Goal: Task Accomplishment & Management: Use online tool/utility

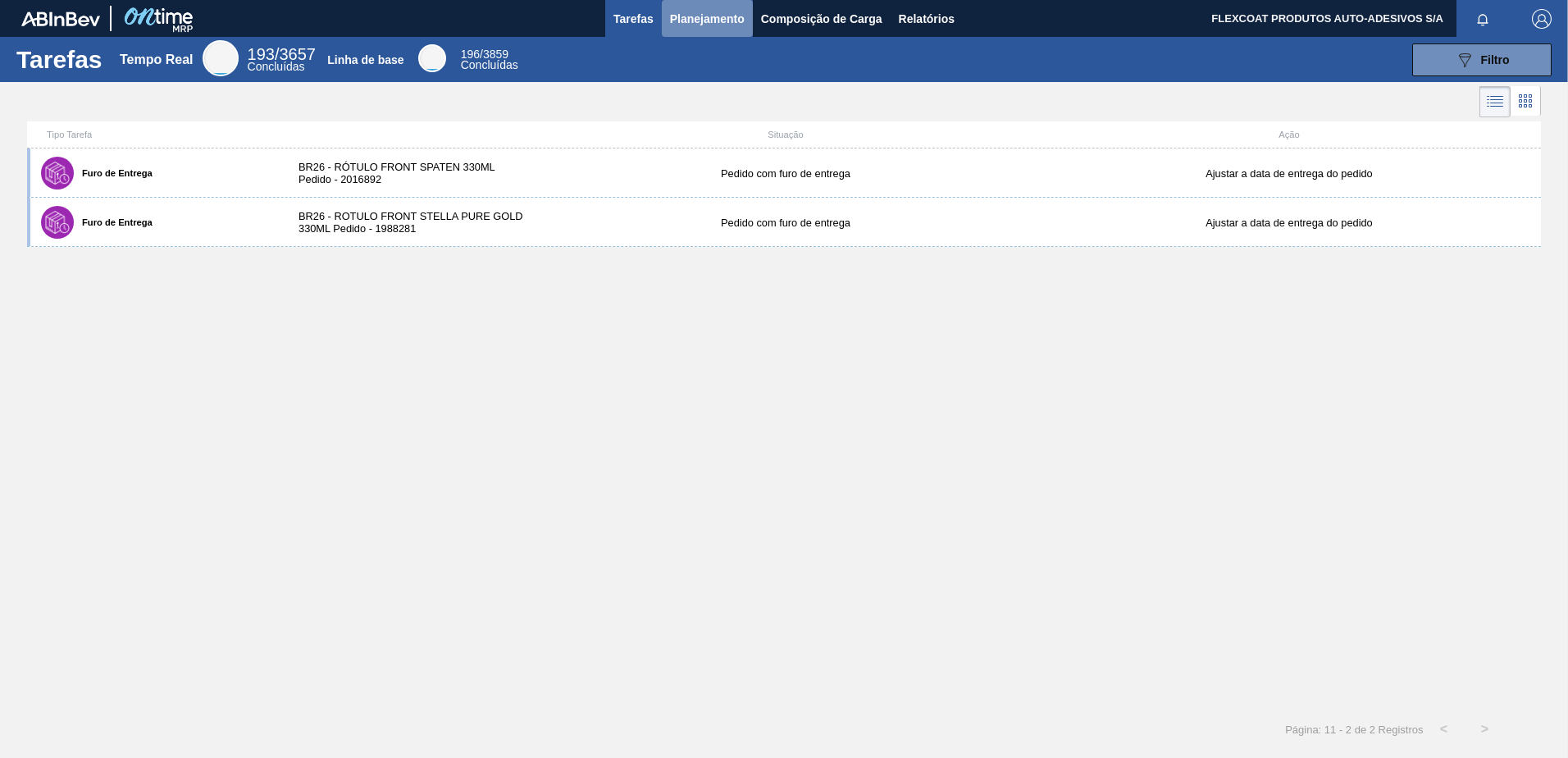
click at [710, 17] on span "Planejamento" at bounding box center [707, 19] width 75 height 20
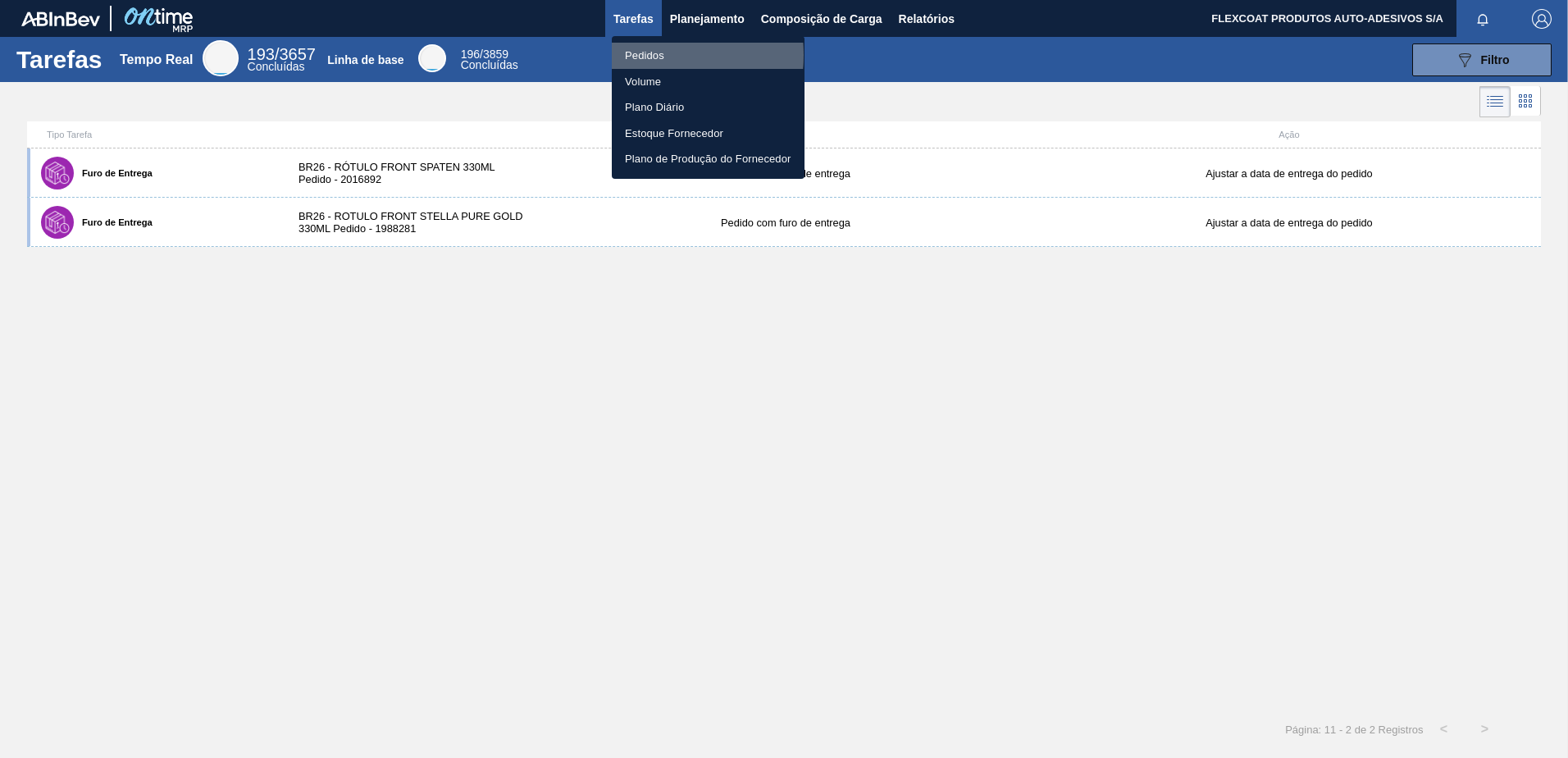
click at [643, 55] on li "Pedidos" at bounding box center [708, 56] width 192 height 27
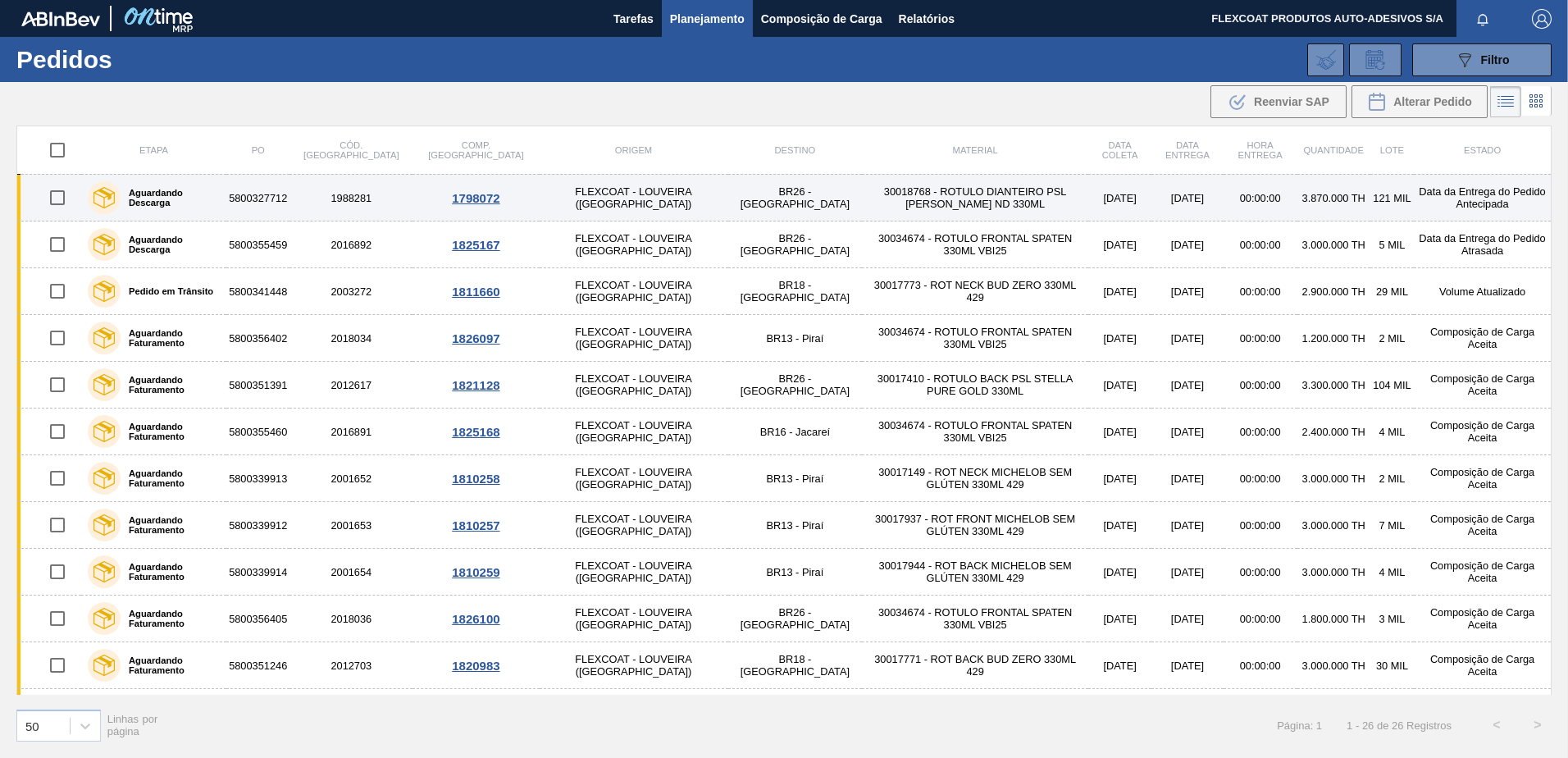
click at [147, 197] on label "Aguardando Descarga" at bounding box center [170, 197] width 99 height 20
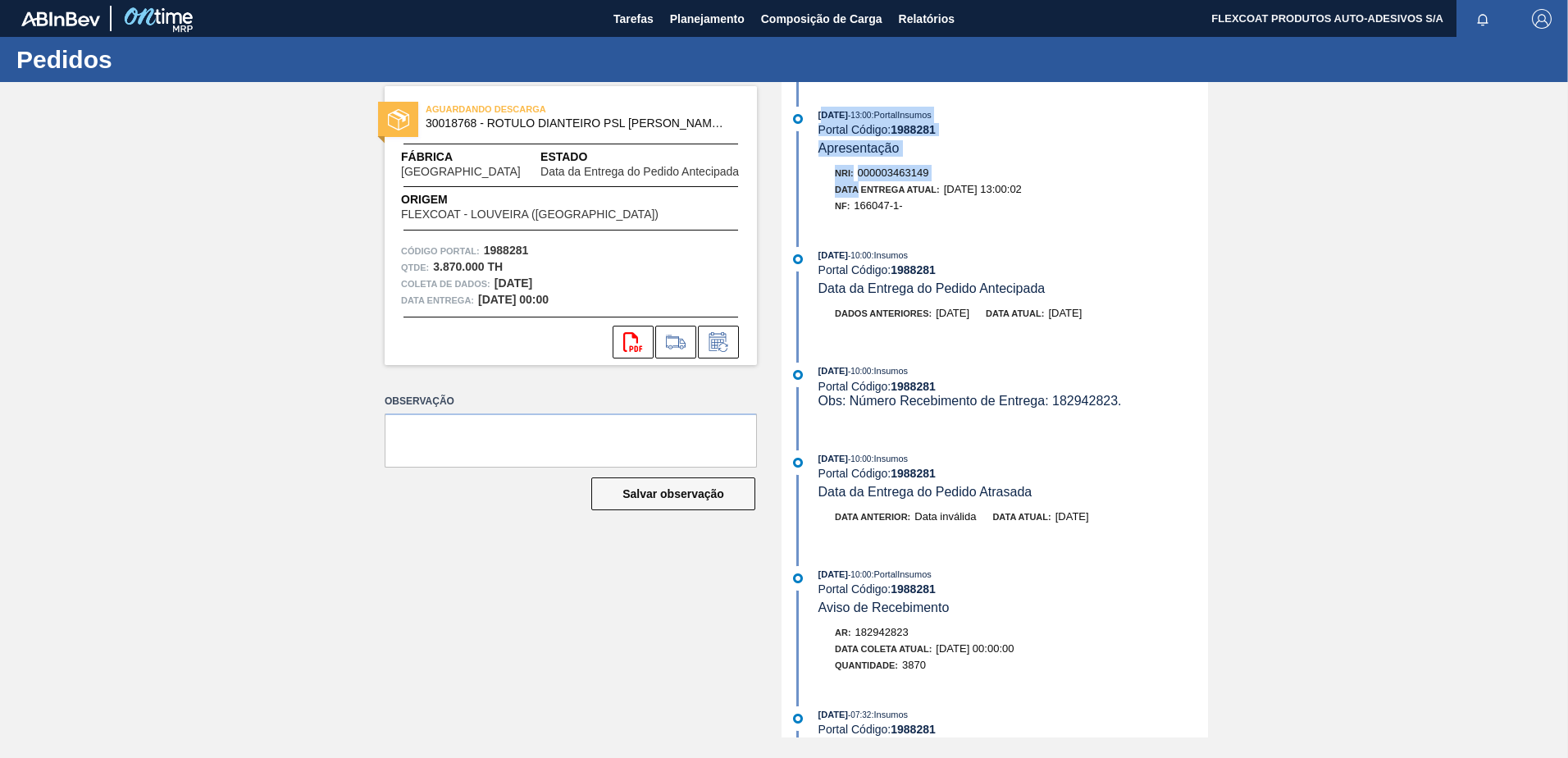
drag, startPoint x: 824, startPoint y: 114, endPoint x: 856, endPoint y: 194, distance: 86.2
click at [856, 194] on div "04/09/2025 - 13:00 : PortalInsumos Portal Código: 1988281 Apresentação Nri: 000…" at bounding box center [996, 164] width 422 height 116
drag, startPoint x: 856, startPoint y: 194, endPoint x: 963, endPoint y: 214, distance: 108.9
click at [963, 213] on div "NF: 166047-1-" at bounding box center [1021, 206] width 373 height 17
drag, startPoint x: 816, startPoint y: 112, endPoint x: 921, endPoint y: 206, distance: 140.9
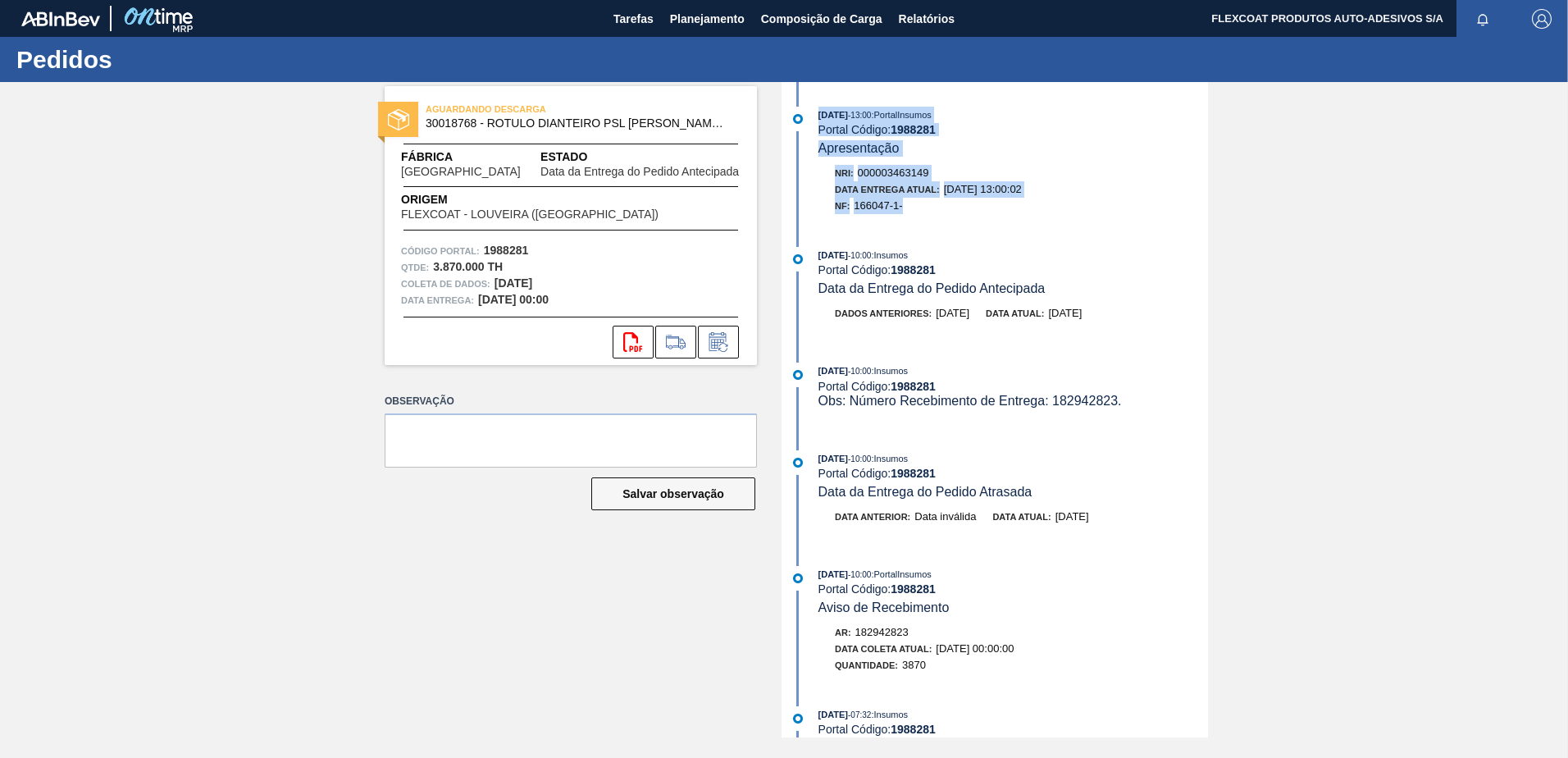
click at [921, 206] on div "04/09/2025 - 13:00 : PortalInsumos Portal Código: 1988281 Apresentação Nri: 000…" at bounding box center [996, 164] width 422 height 116
copy div "04/09/2025 - 13:00 : PortalInsumos Portal Código: 1988281 Apresentação Nri: 000…"
click at [693, 27] on span "Planejamento" at bounding box center [707, 19] width 75 height 20
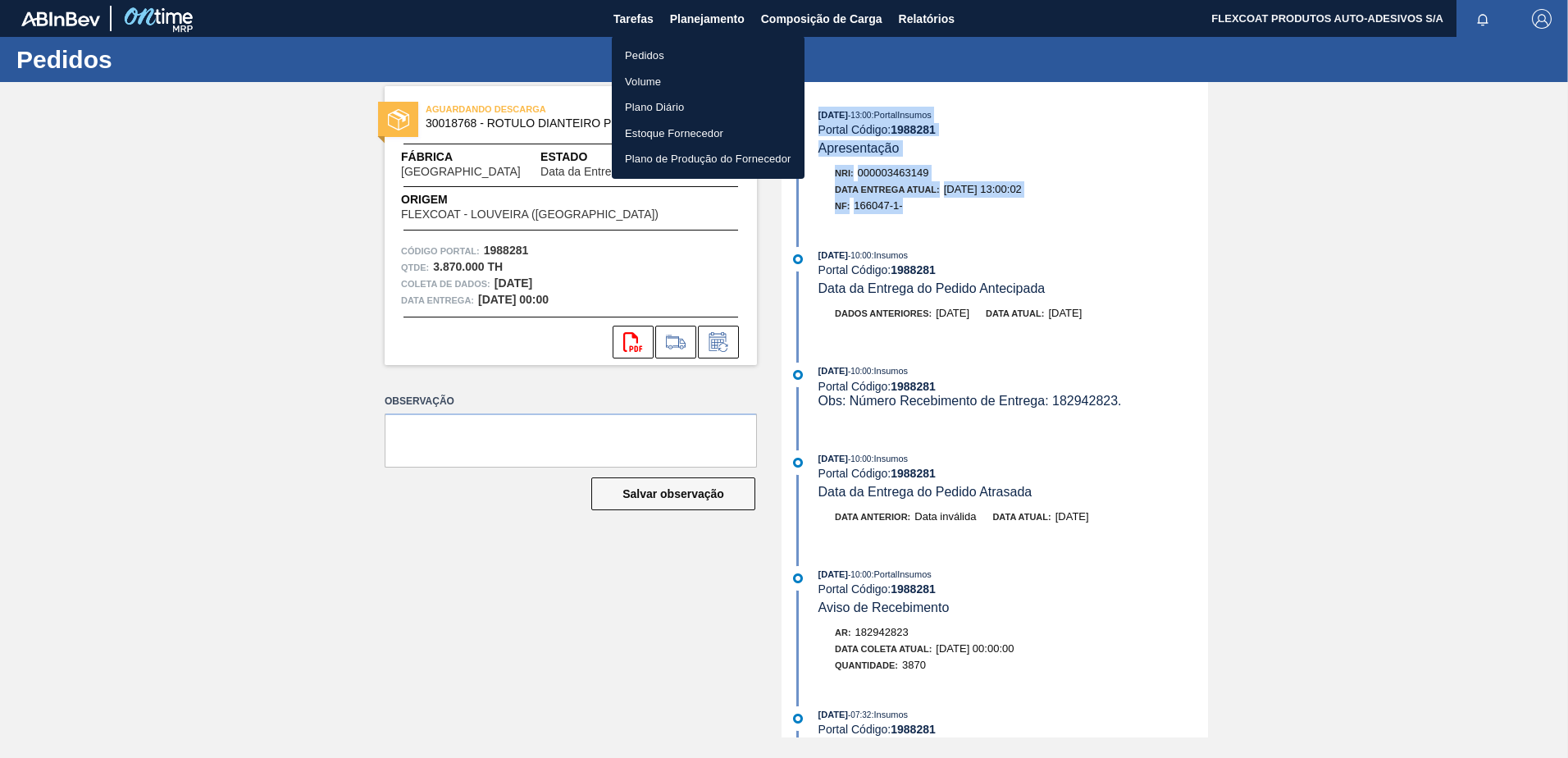
click at [648, 58] on li "Pedidos" at bounding box center [708, 56] width 192 height 27
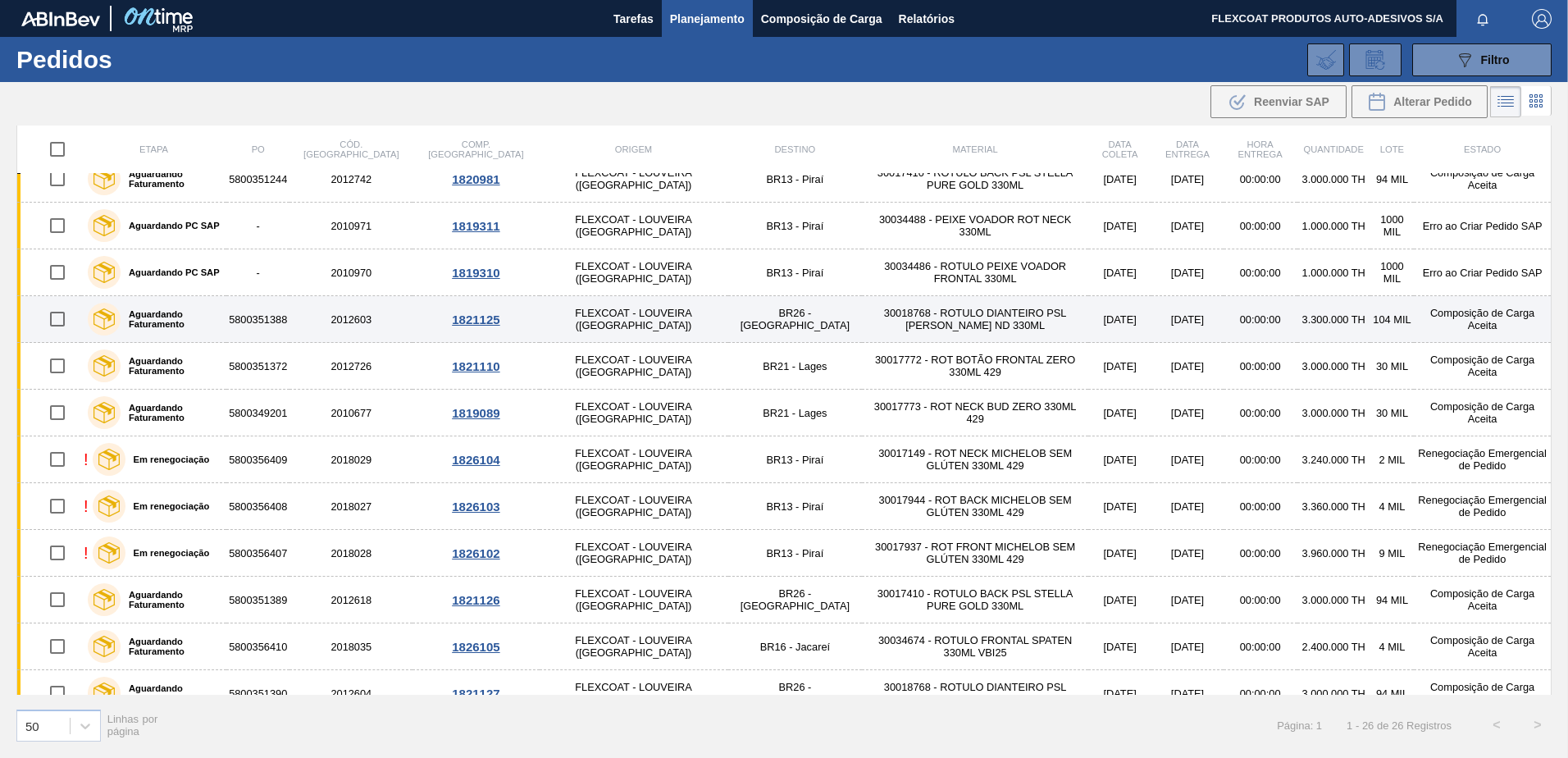
scroll to position [696, 0]
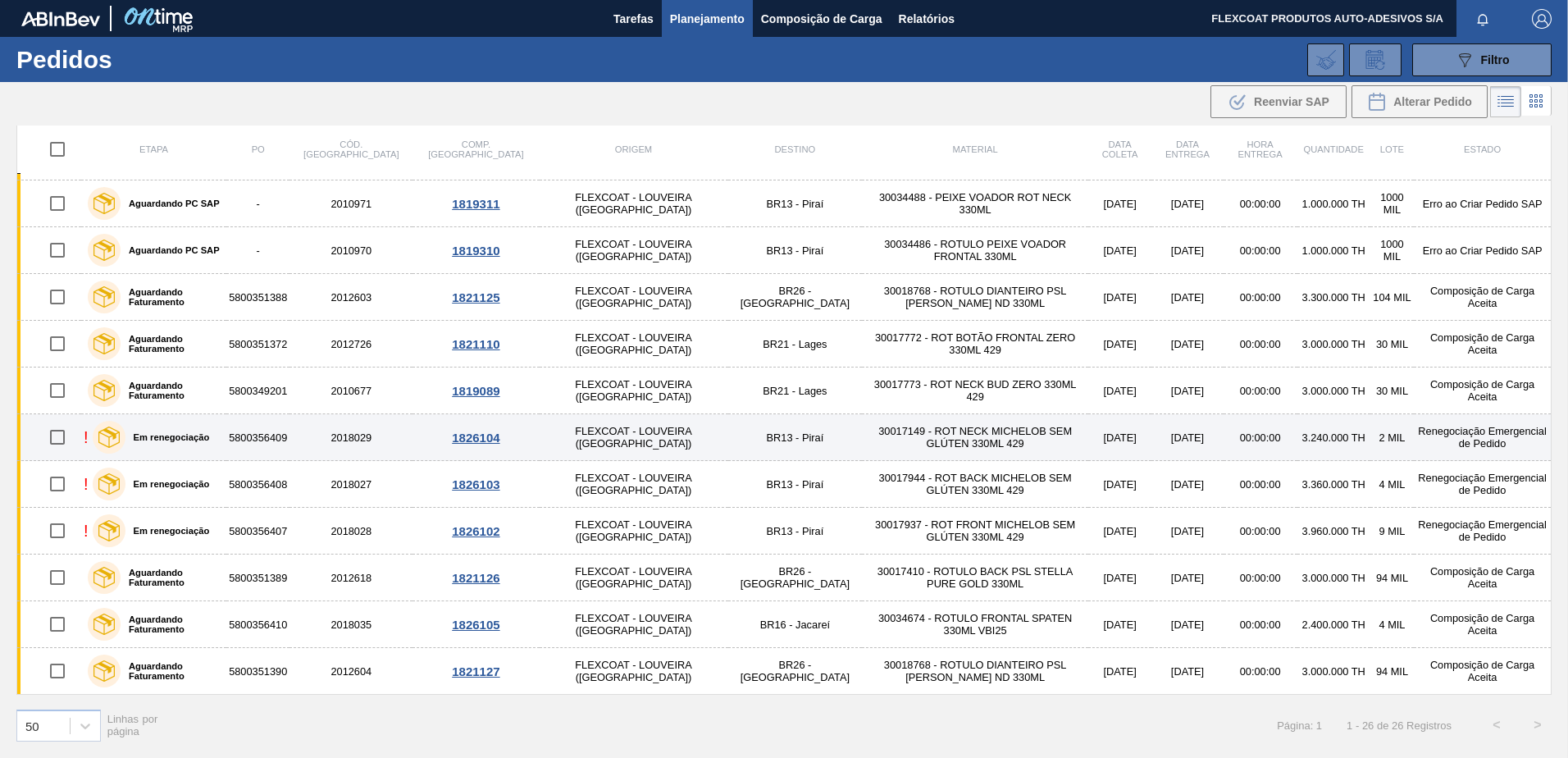
click at [151, 434] on label "Em renegociação" at bounding box center [167, 437] width 84 height 10
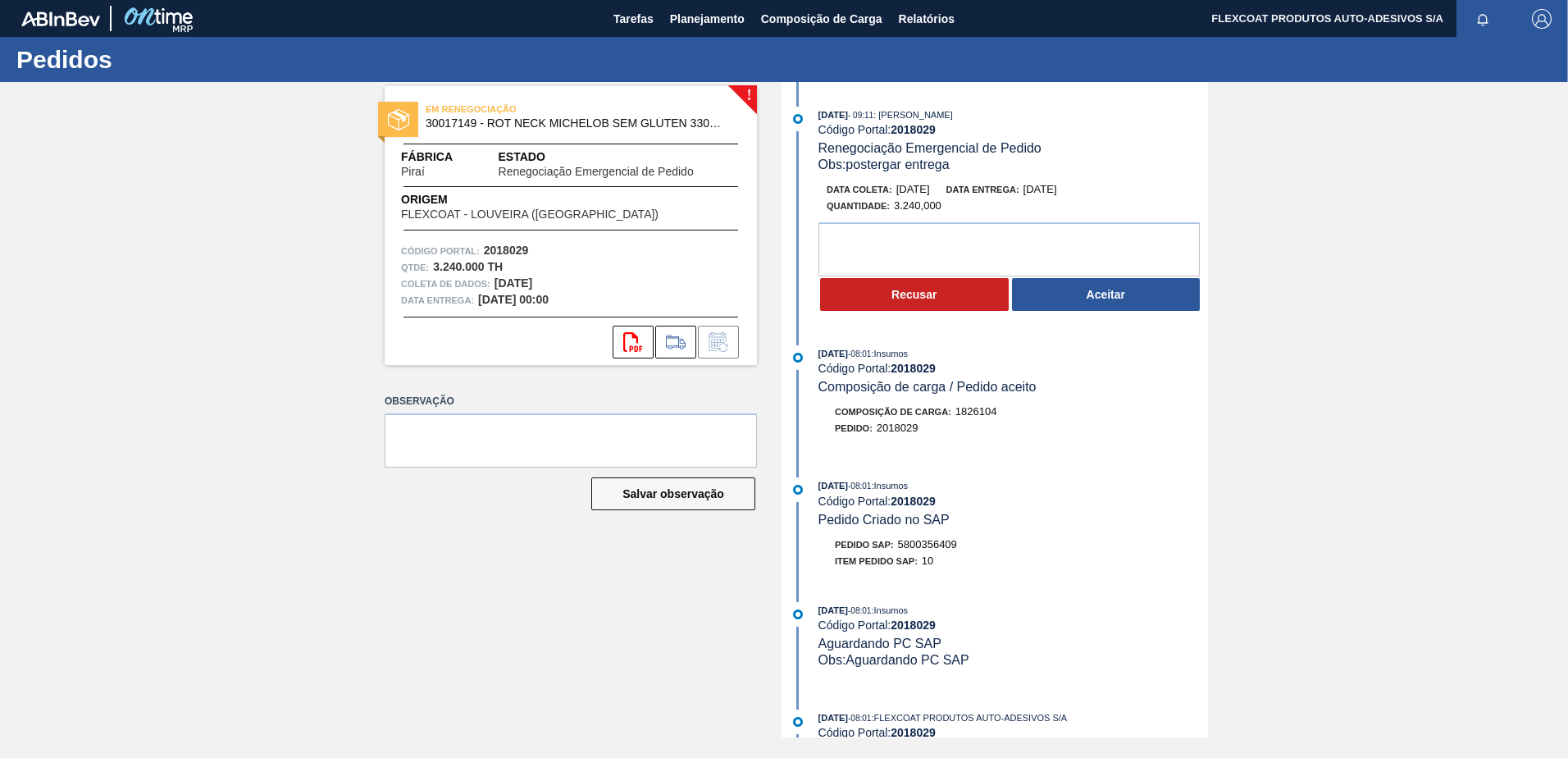
click at [1112, 300] on button "Aceitar" at bounding box center [1106, 294] width 188 height 32
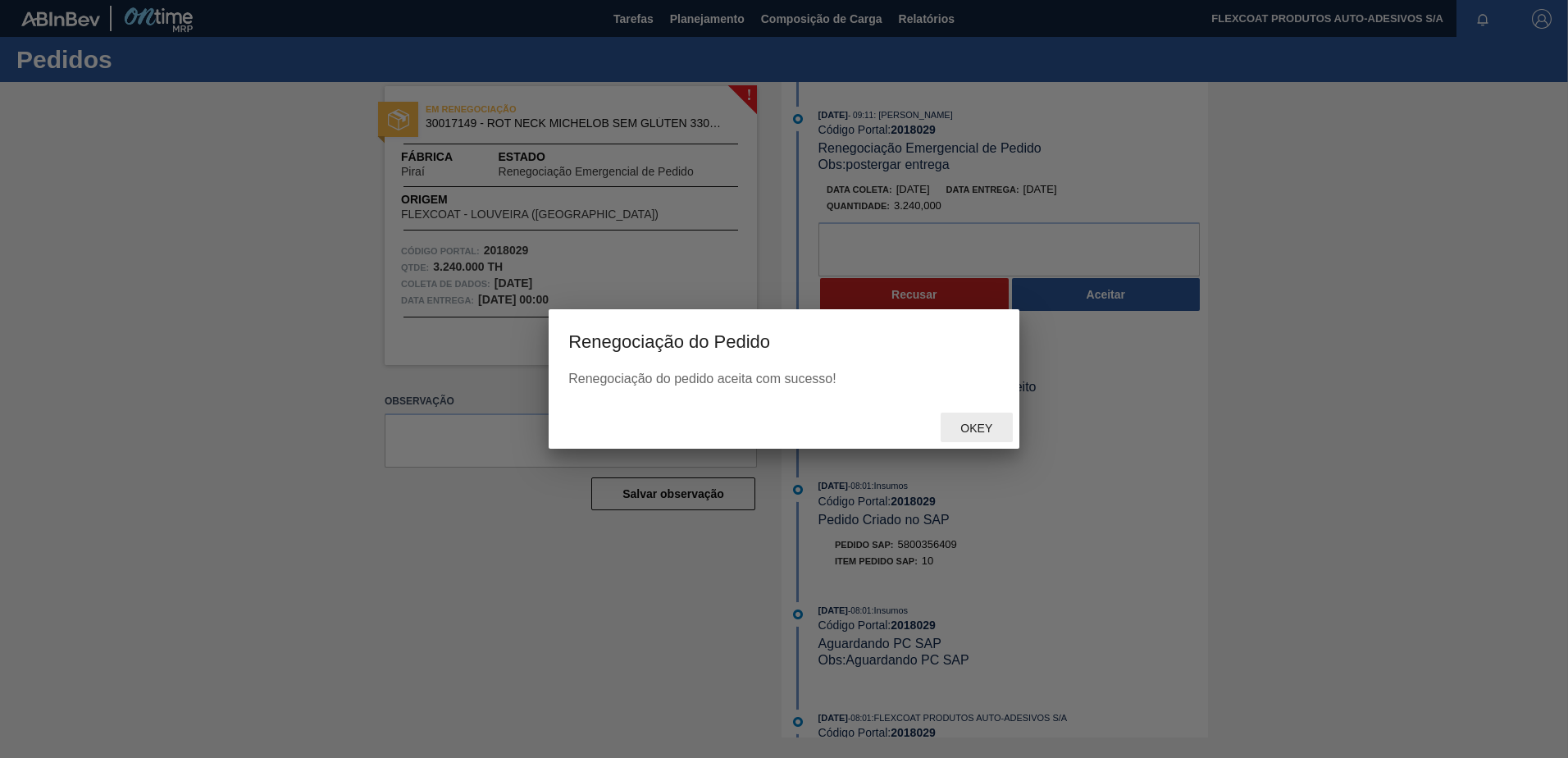
click at [975, 426] on span "Okey" at bounding box center [976, 428] width 58 height 13
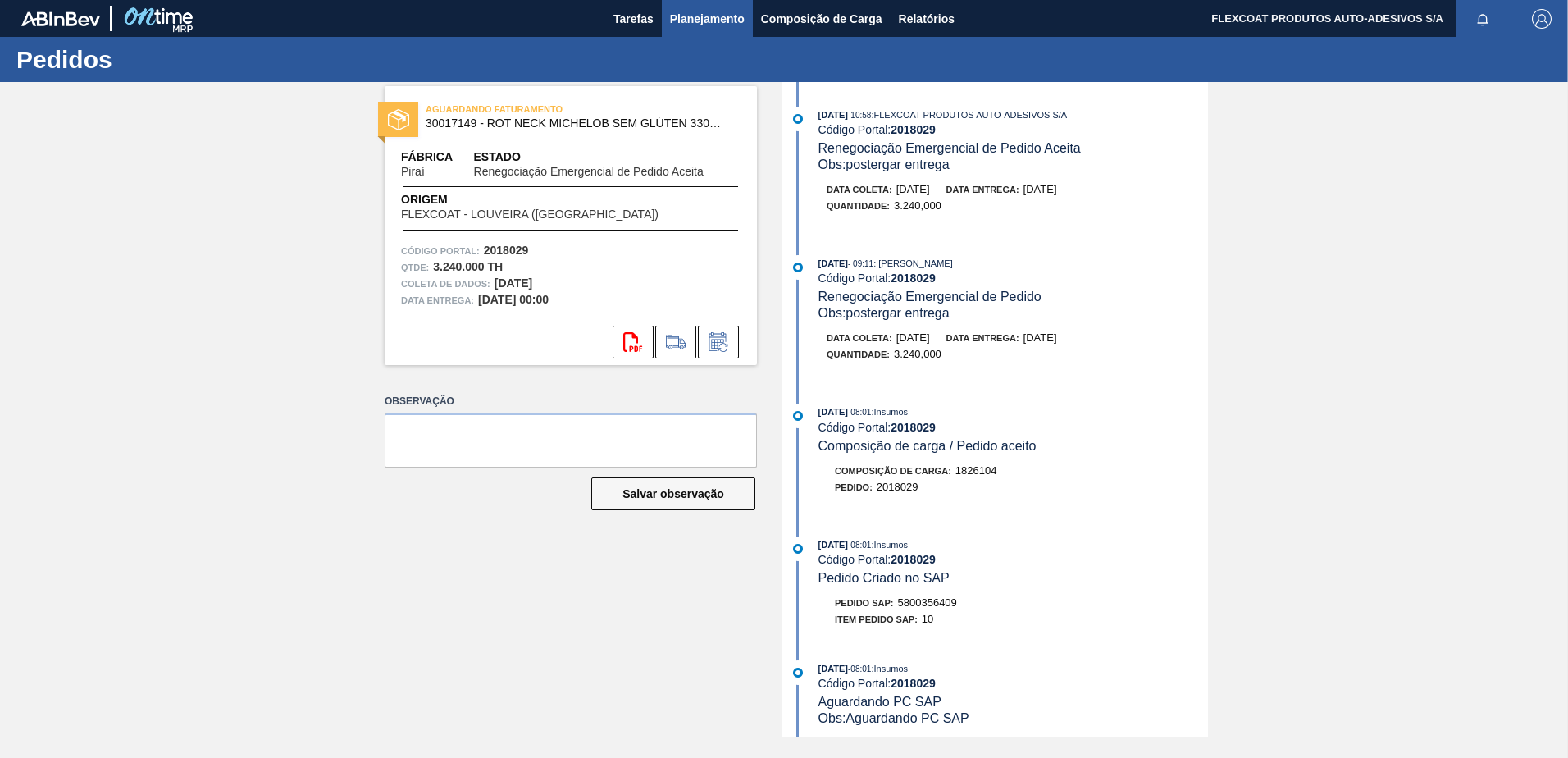
click at [692, 16] on span "Planejamento" at bounding box center [707, 19] width 75 height 20
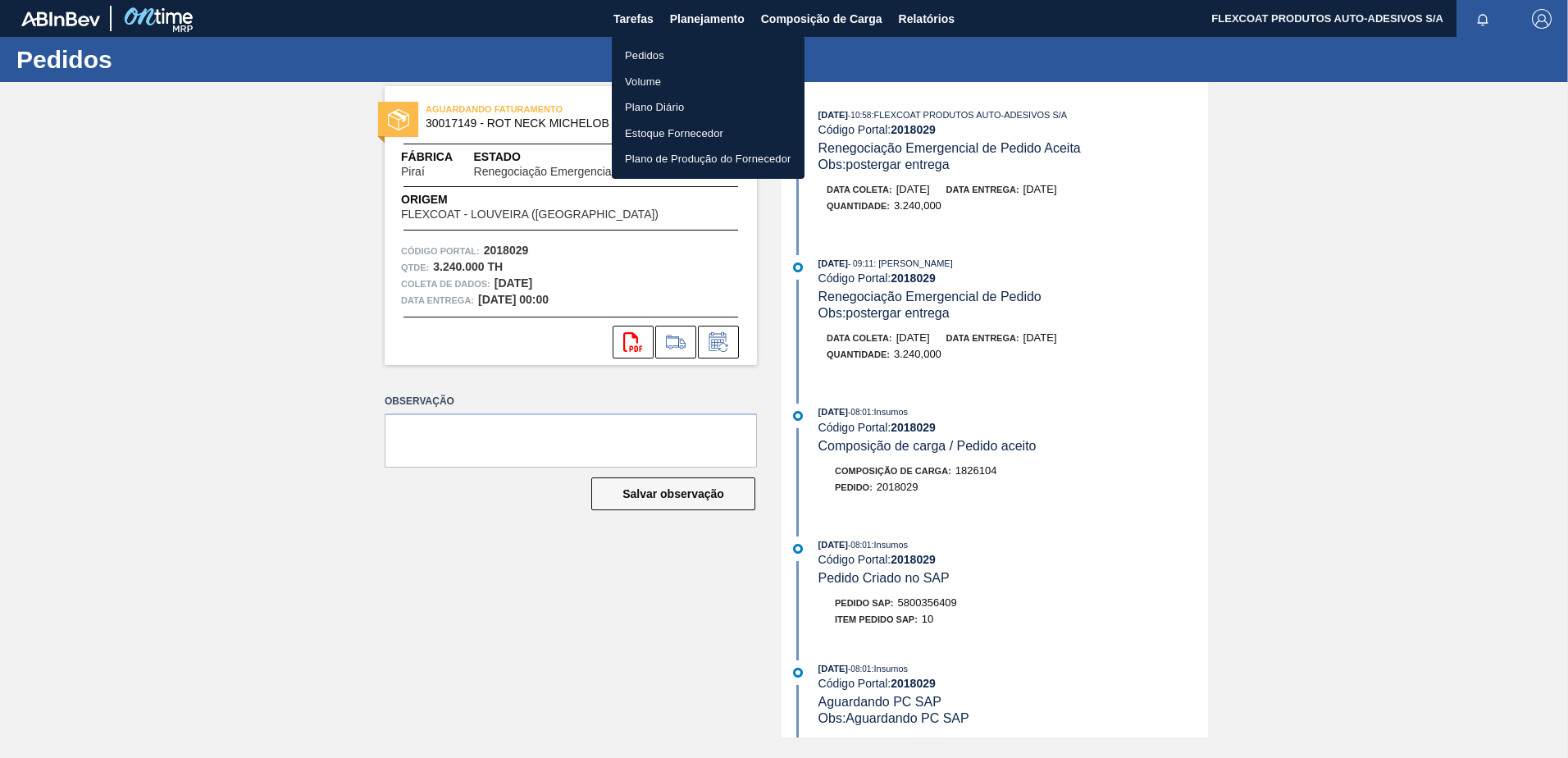
click at [645, 50] on li "Pedidos" at bounding box center [708, 56] width 192 height 27
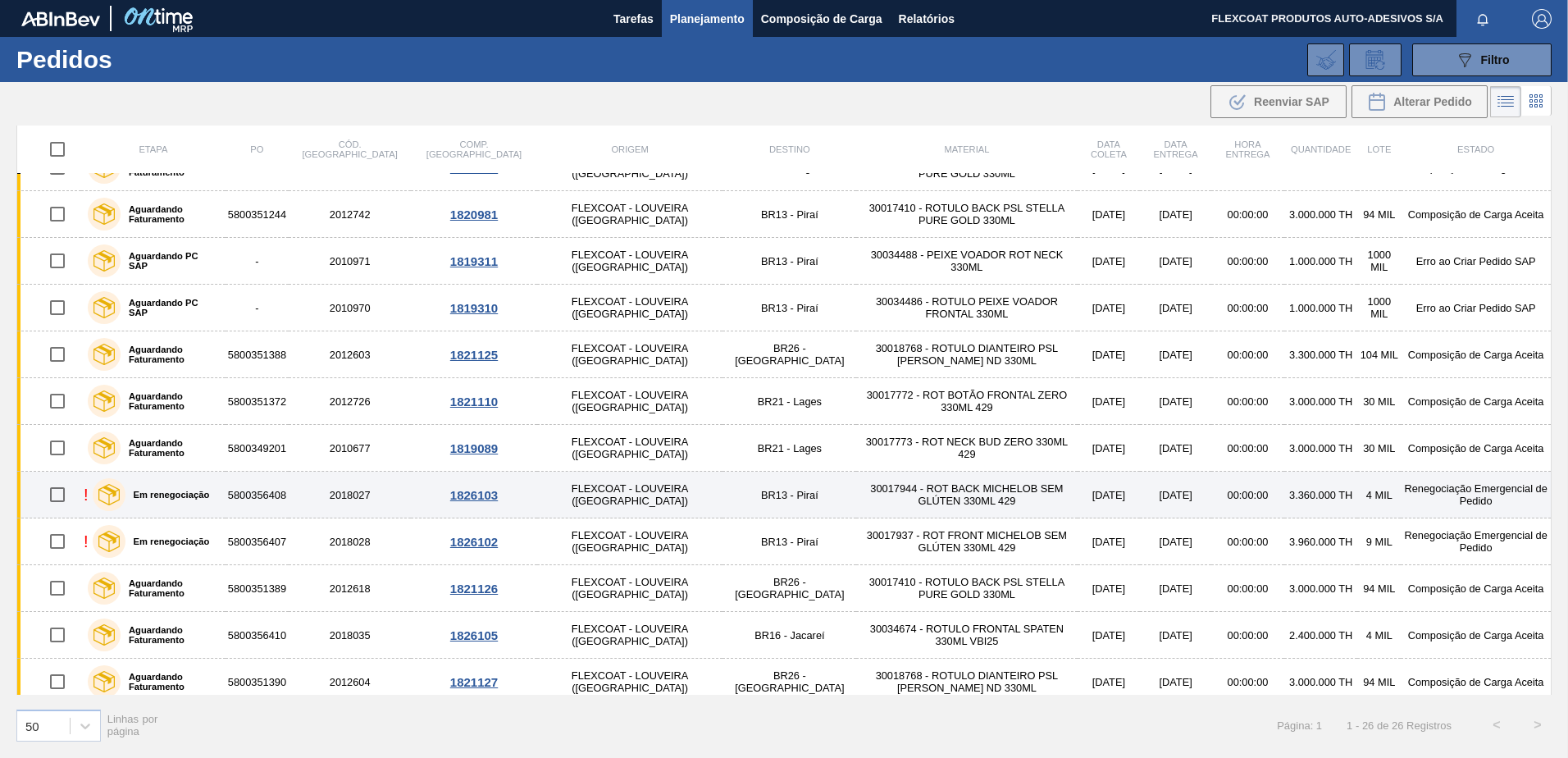
scroll to position [696, 0]
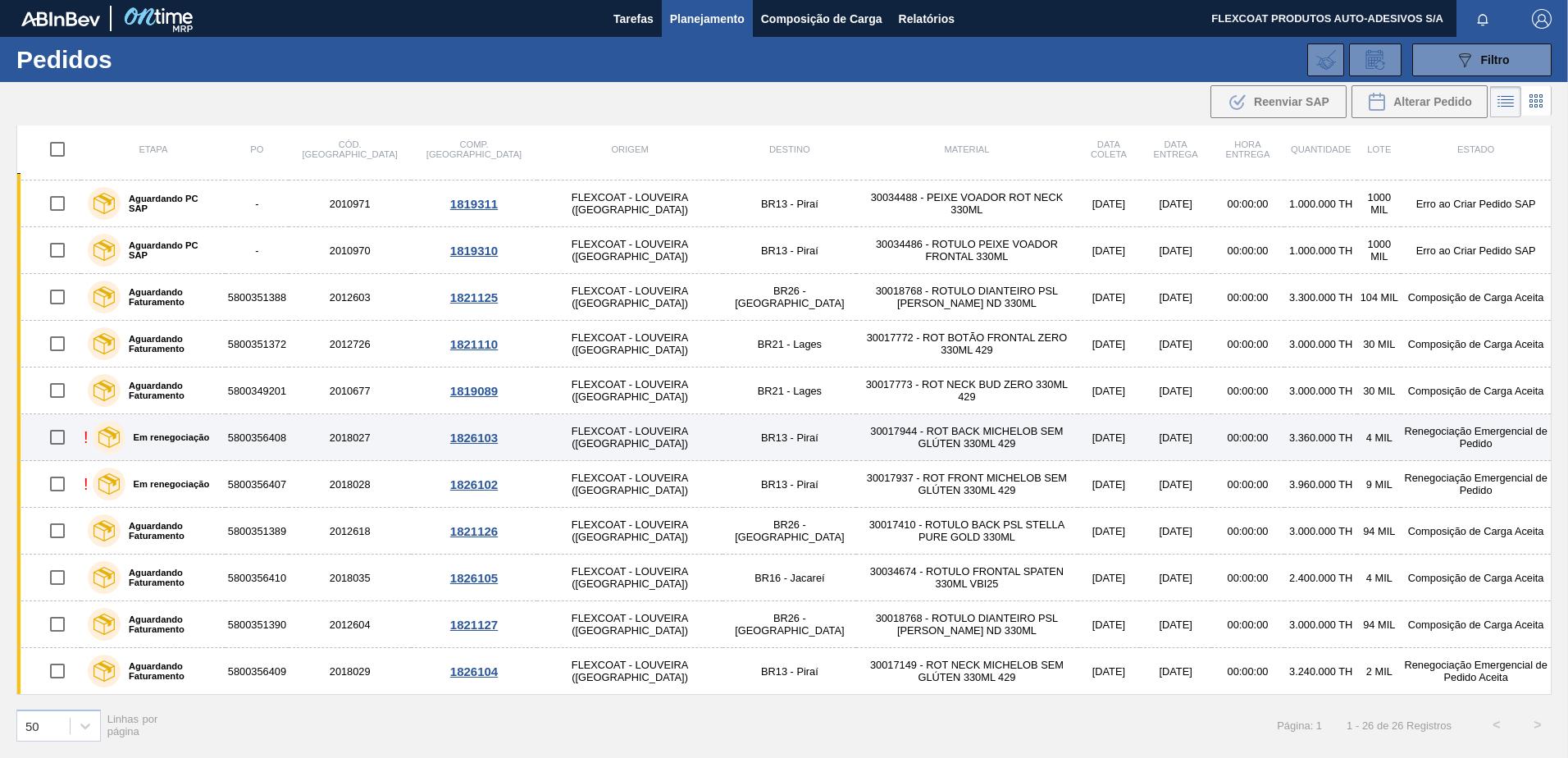
click at [177, 438] on label "Em renegociação" at bounding box center [167, 437] width 84 height 10
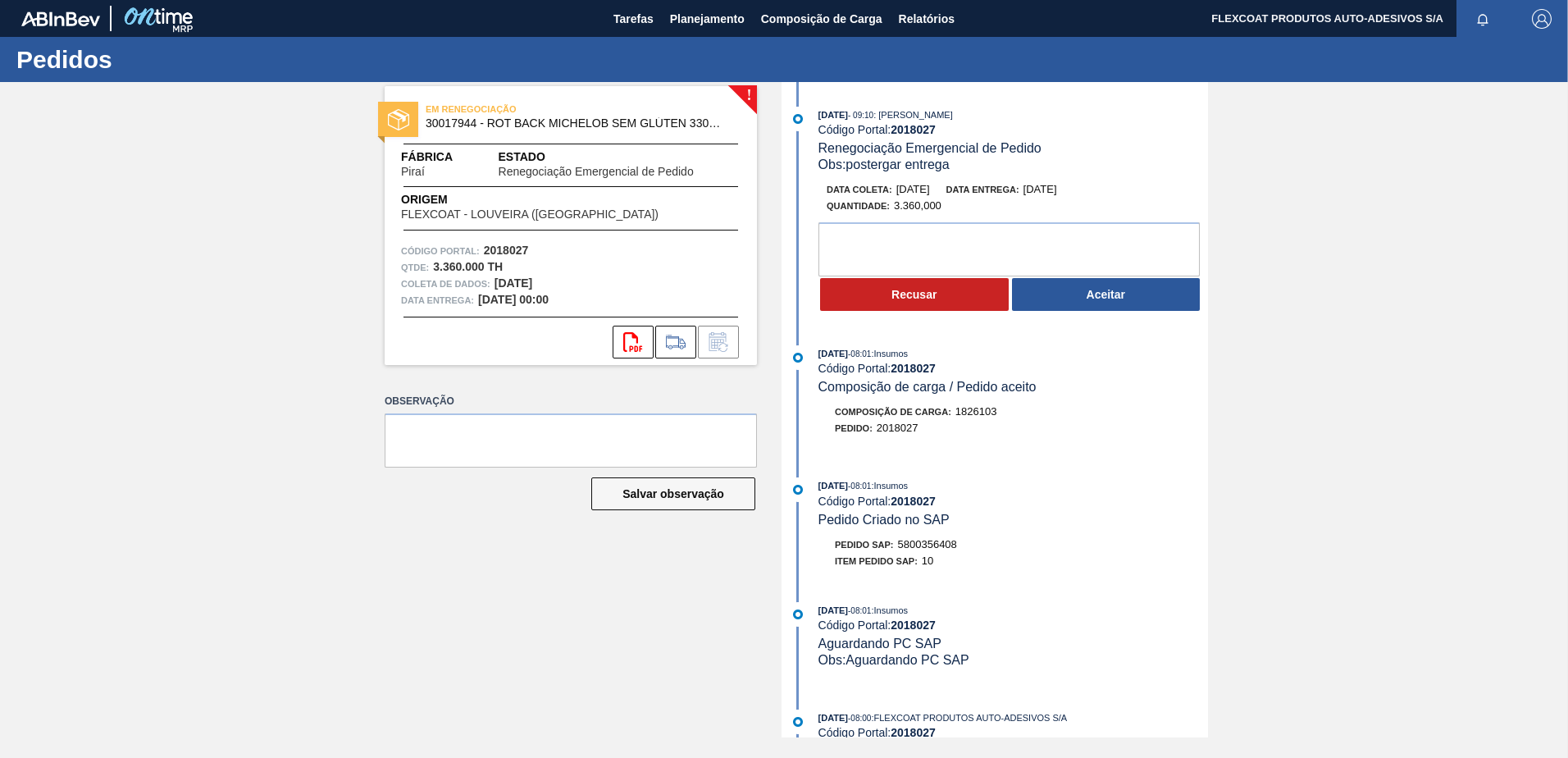
click at [1108, 300] on button "Aceitar" at bounding box center [1106, 294] width 188 height 32
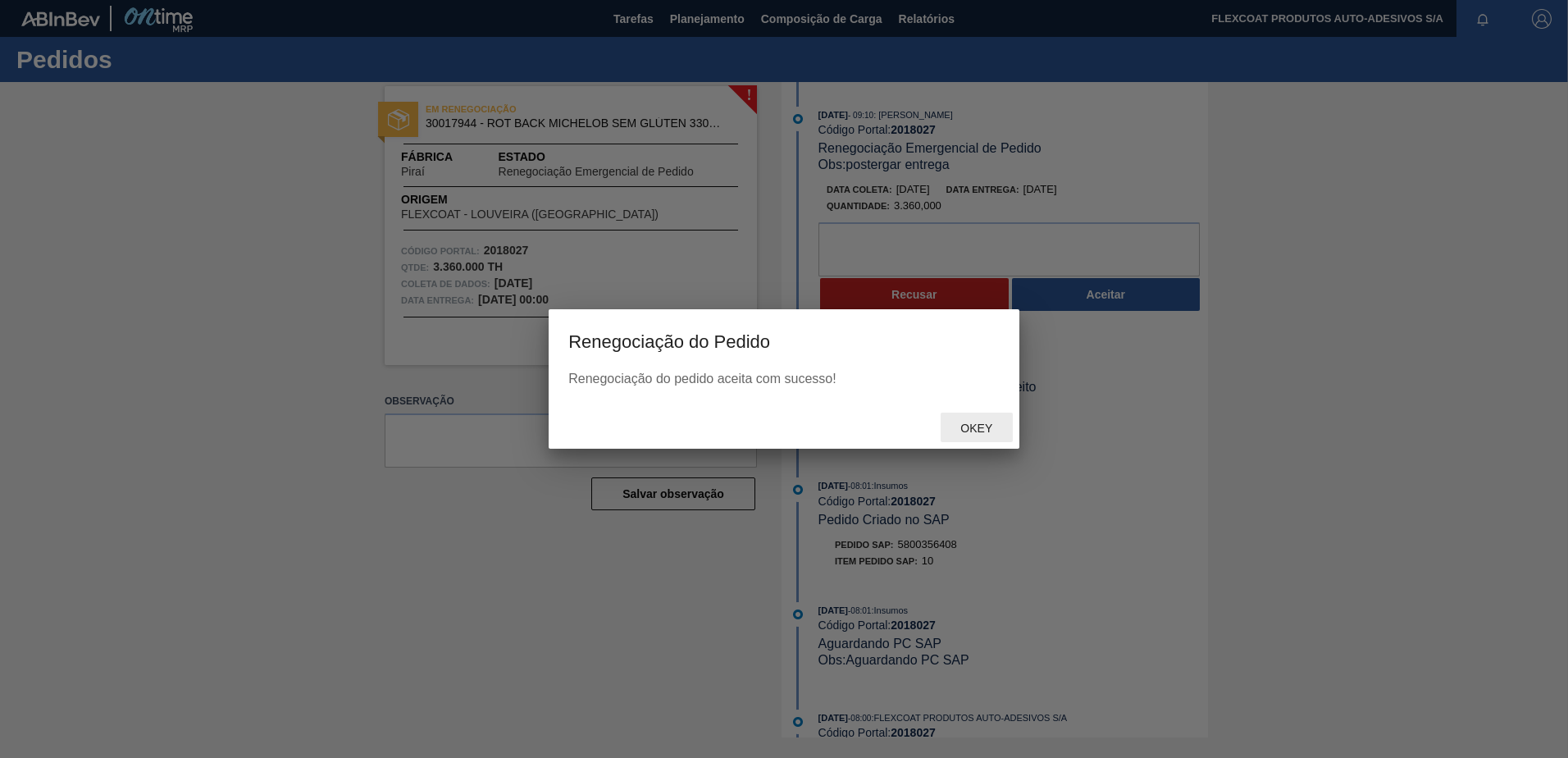
click at [984, 430] on span "Okey" at bounding box center [976, 428] width 58 height 13
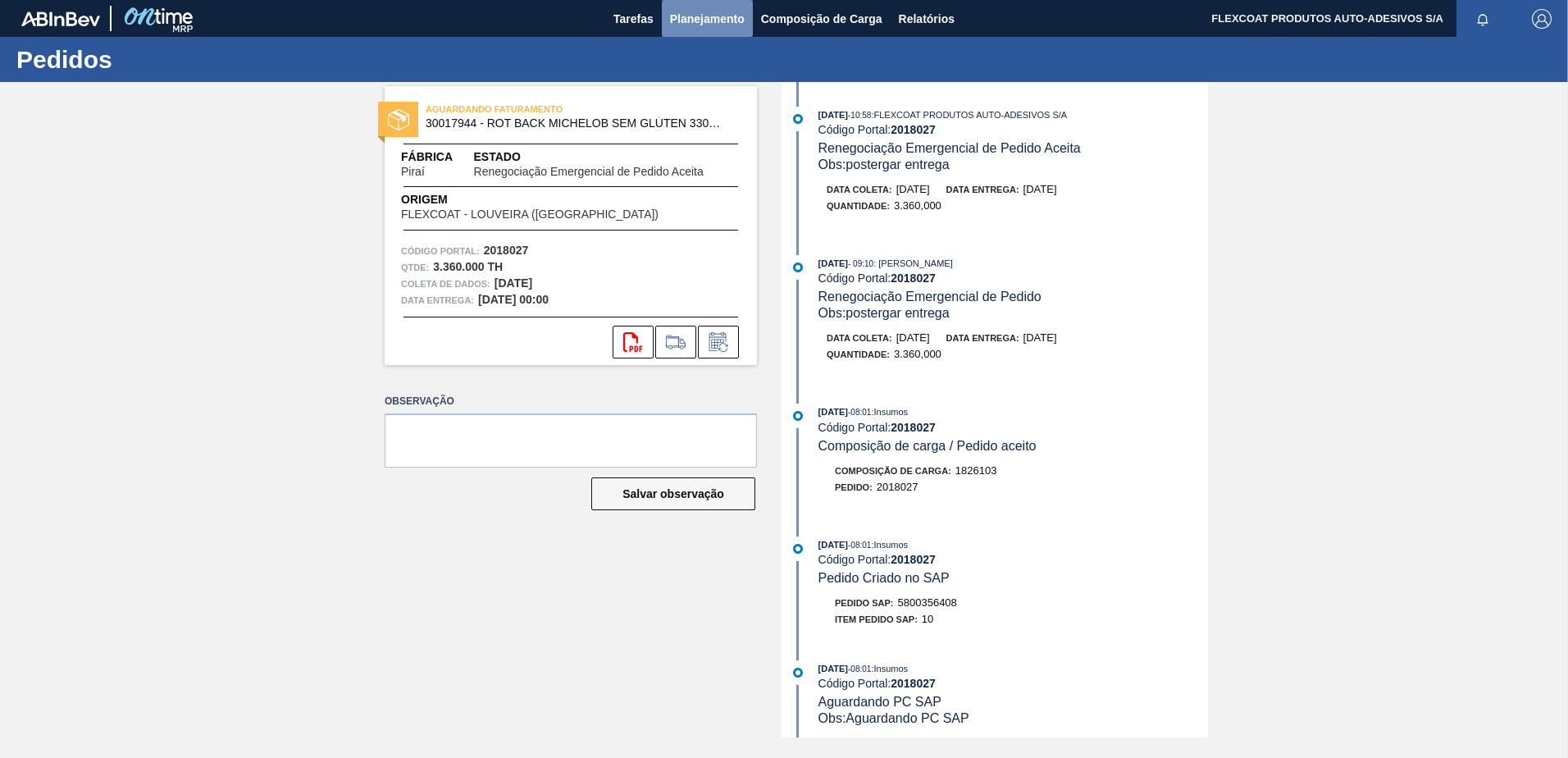
click at [705, 27] on span "Planejamento" at bounding box center [707, 19] width 75 height 20
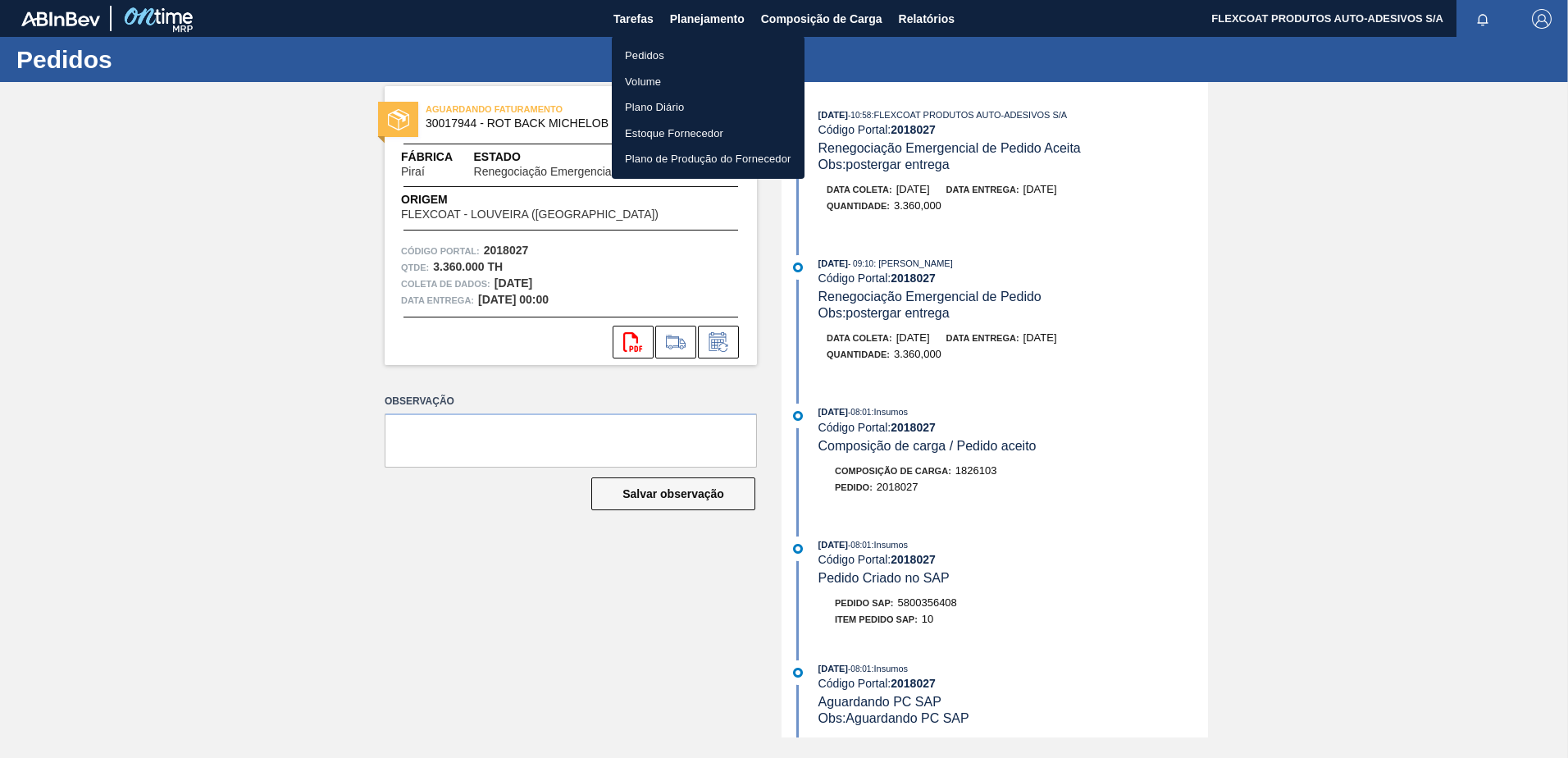
click at [649, 57] on li "Pedidos" at bounding box center [708, 56] width 192 height 27
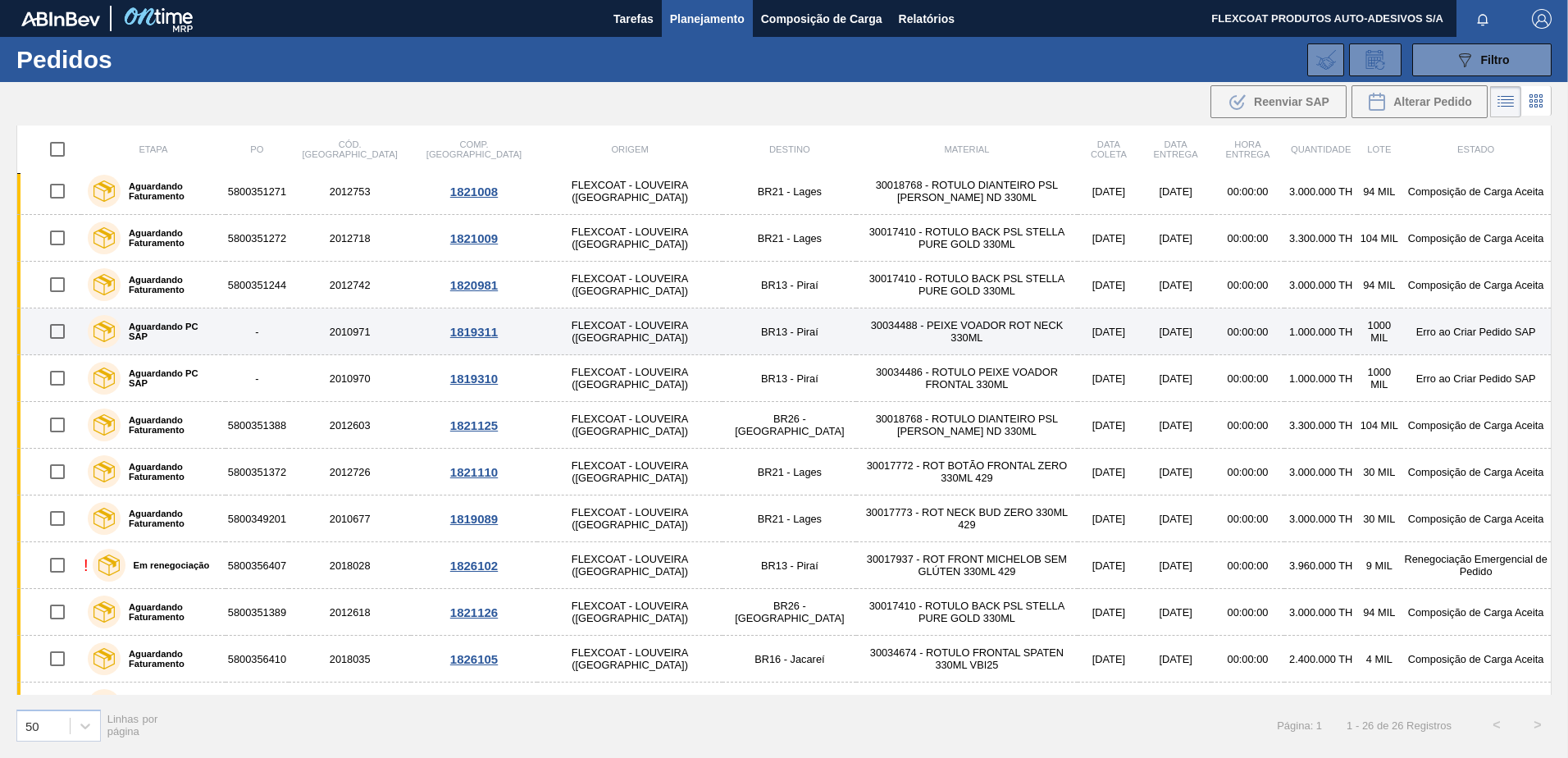
scroll to position [696, 0]
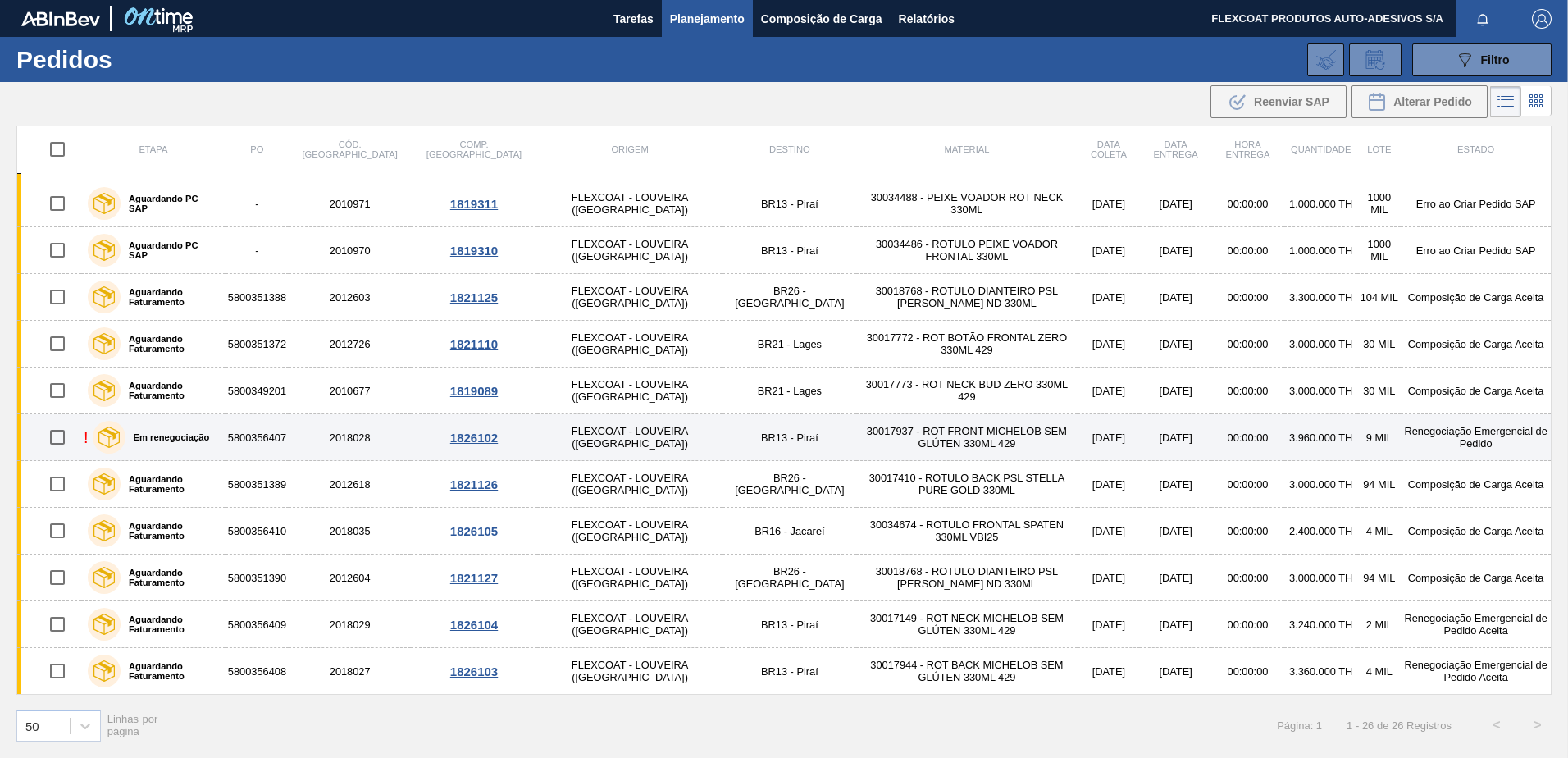
click at [176, 430] on div "Em renegociação" at bounding box center [151, 436] width 126 height 41
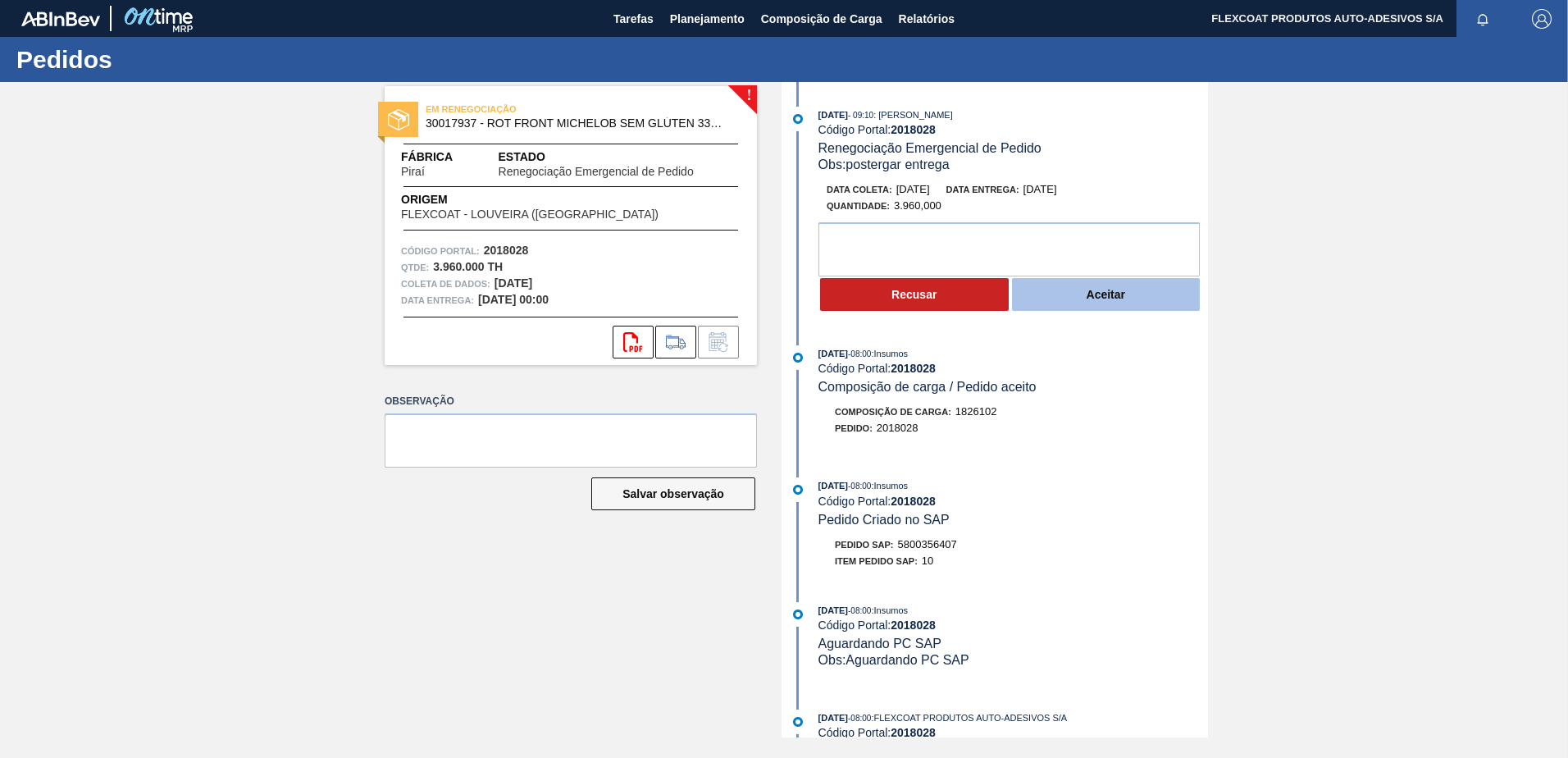
click at [1042, 304] on button "Aceitar" at bounding box center [1106, 294] width 188 height 32
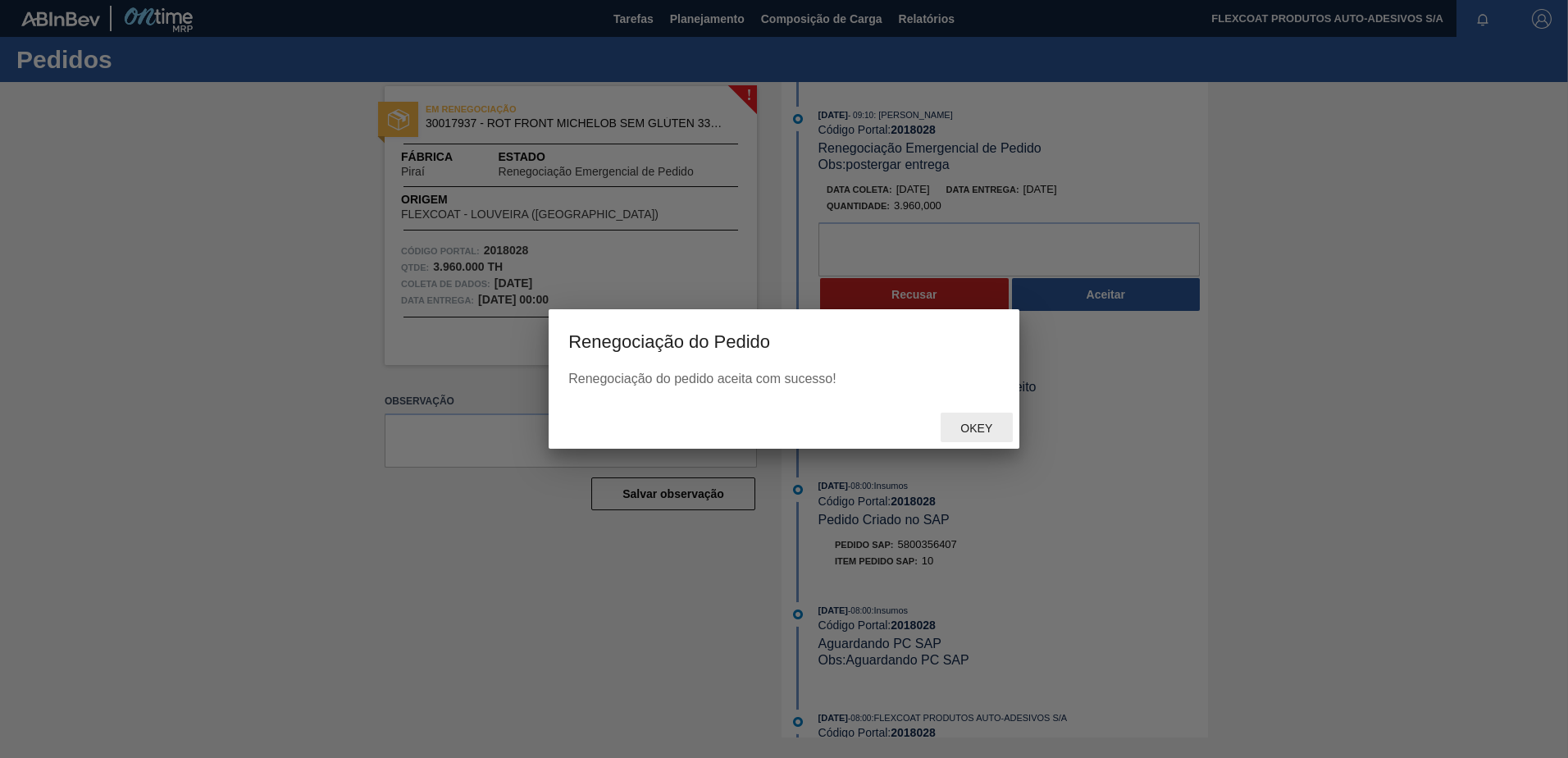
click at [978, 424] on span "Okey" at bounding box center [976, 428] width 58 height 13
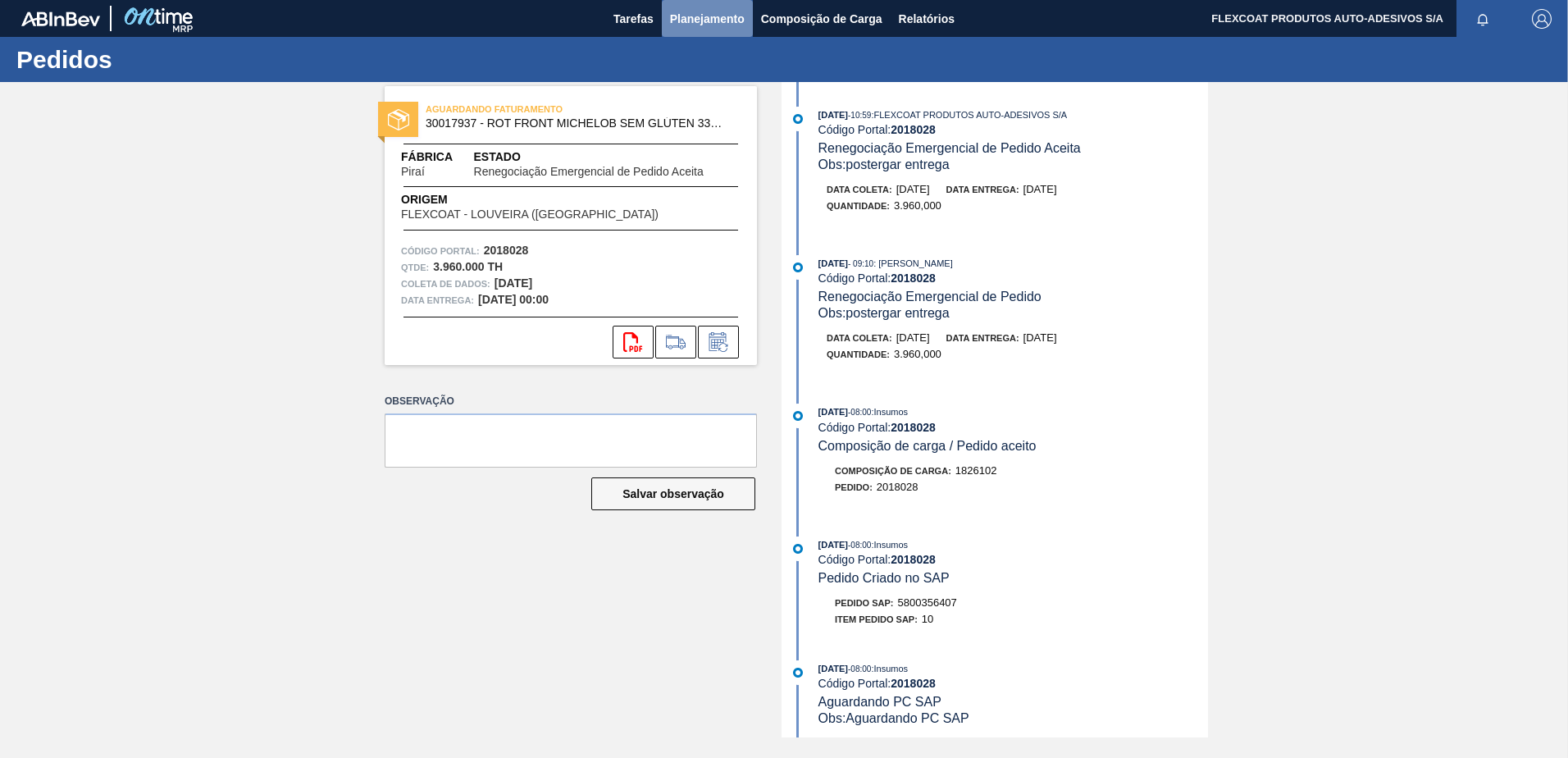
click at [694, 27] on span "Planejamento" at bounding box center [707, 19] width 75 height 20
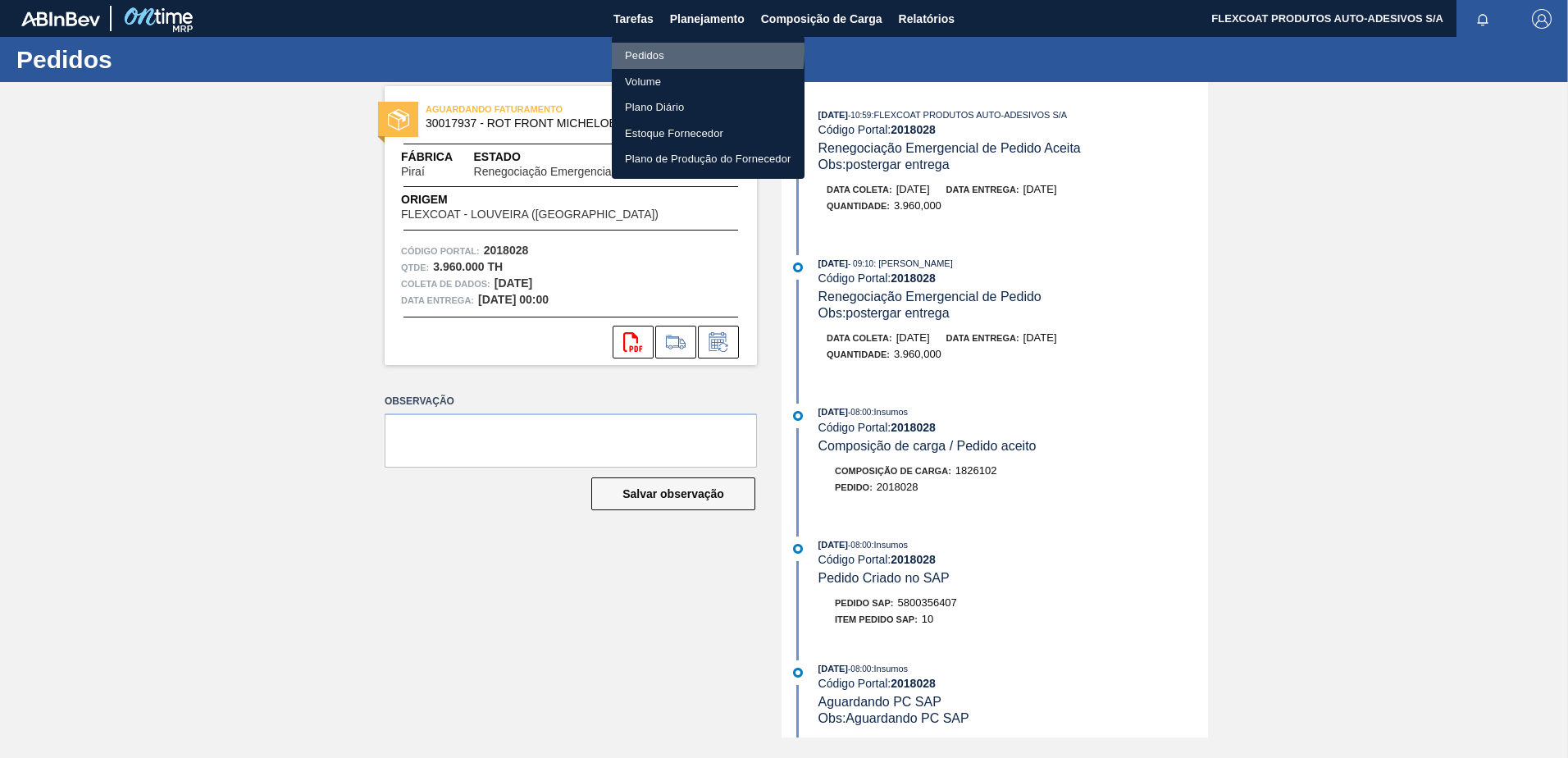
click at [646, 50] on li "Pedidos" at bounding box center [708, 56] width 192 height 27
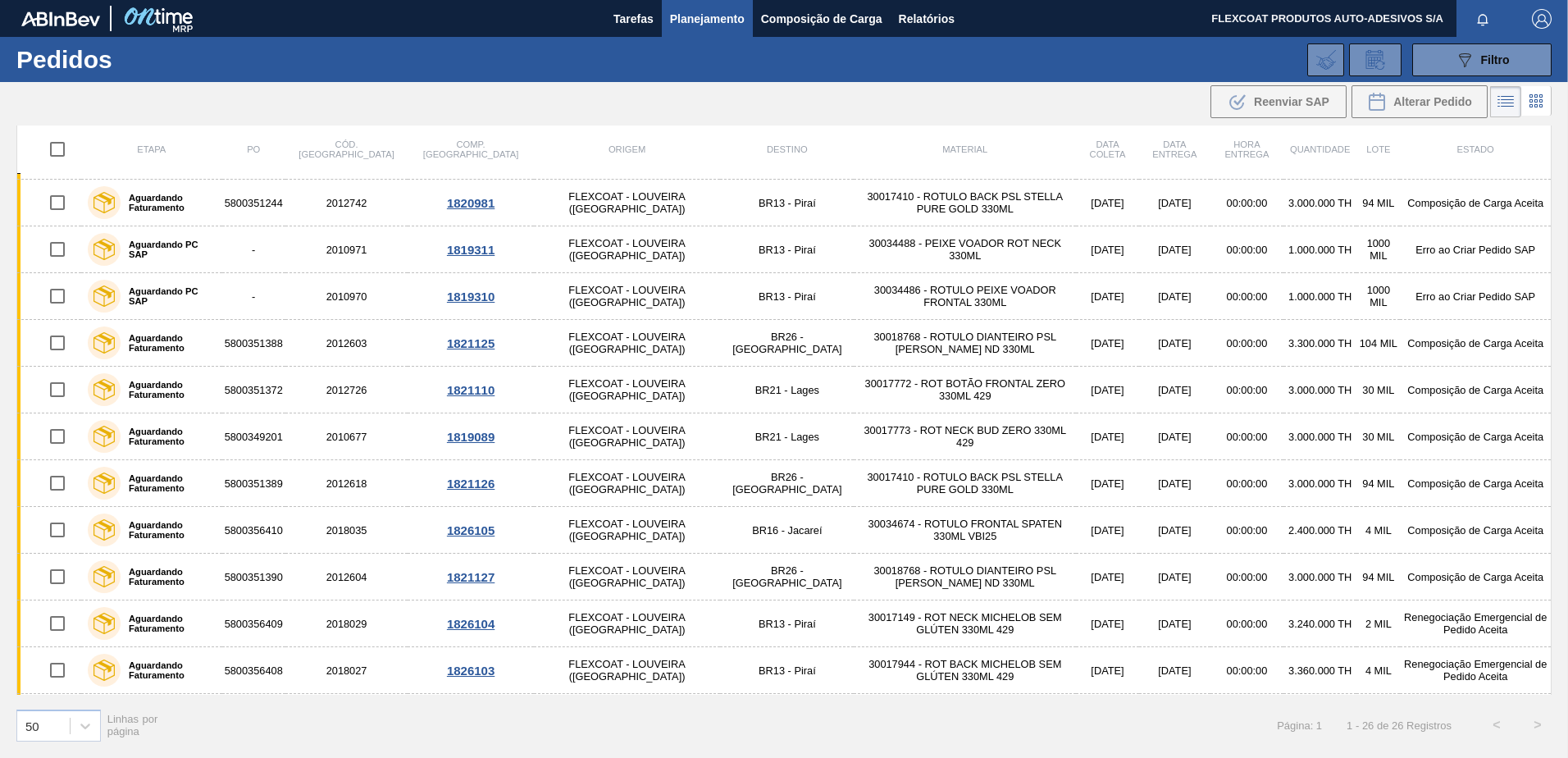
scroll to position [614, 0]
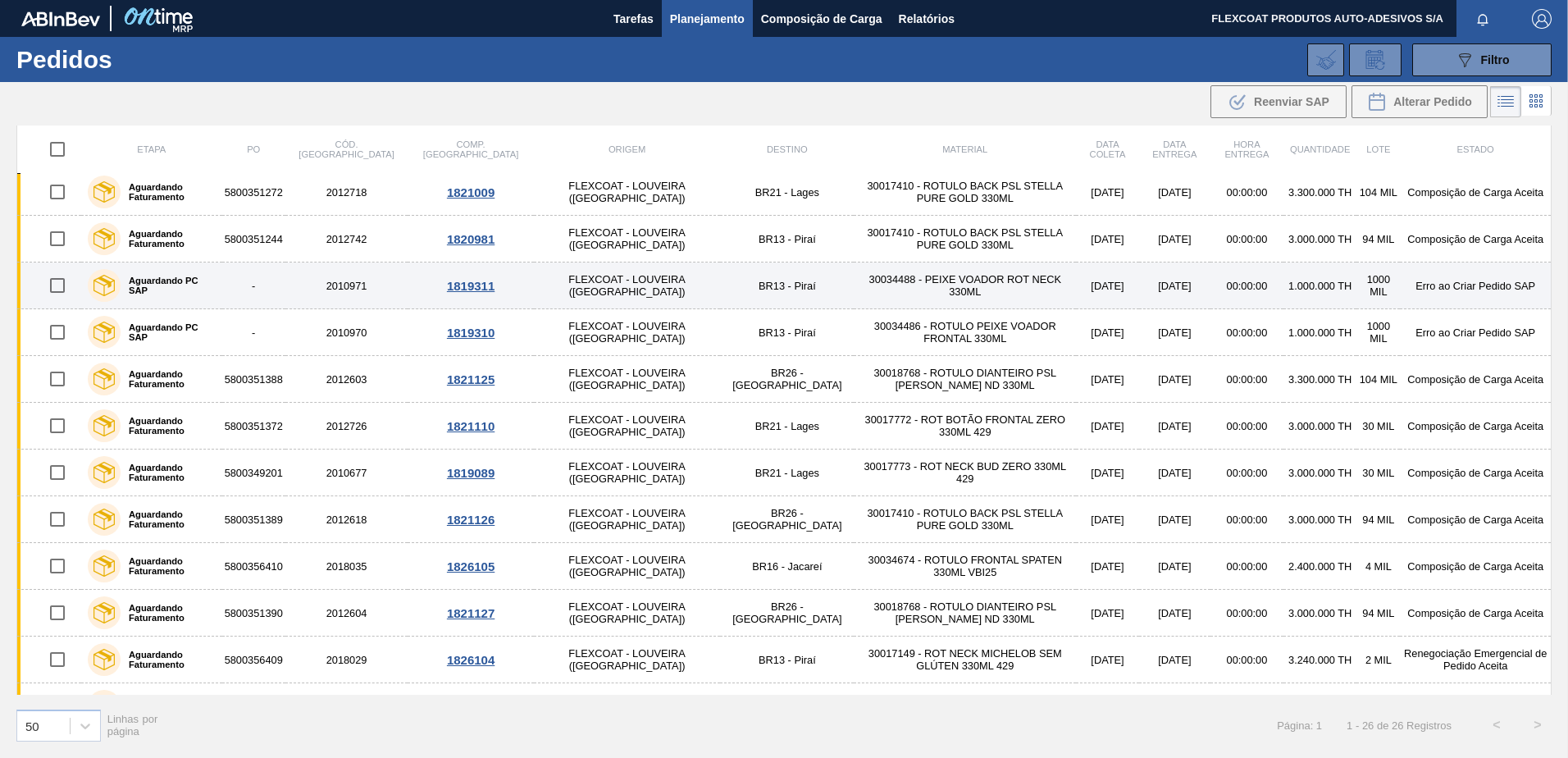
click at [178, 292] on div "Aguardando PC SAP" at bounding box center [151, 285] width 136 height 41
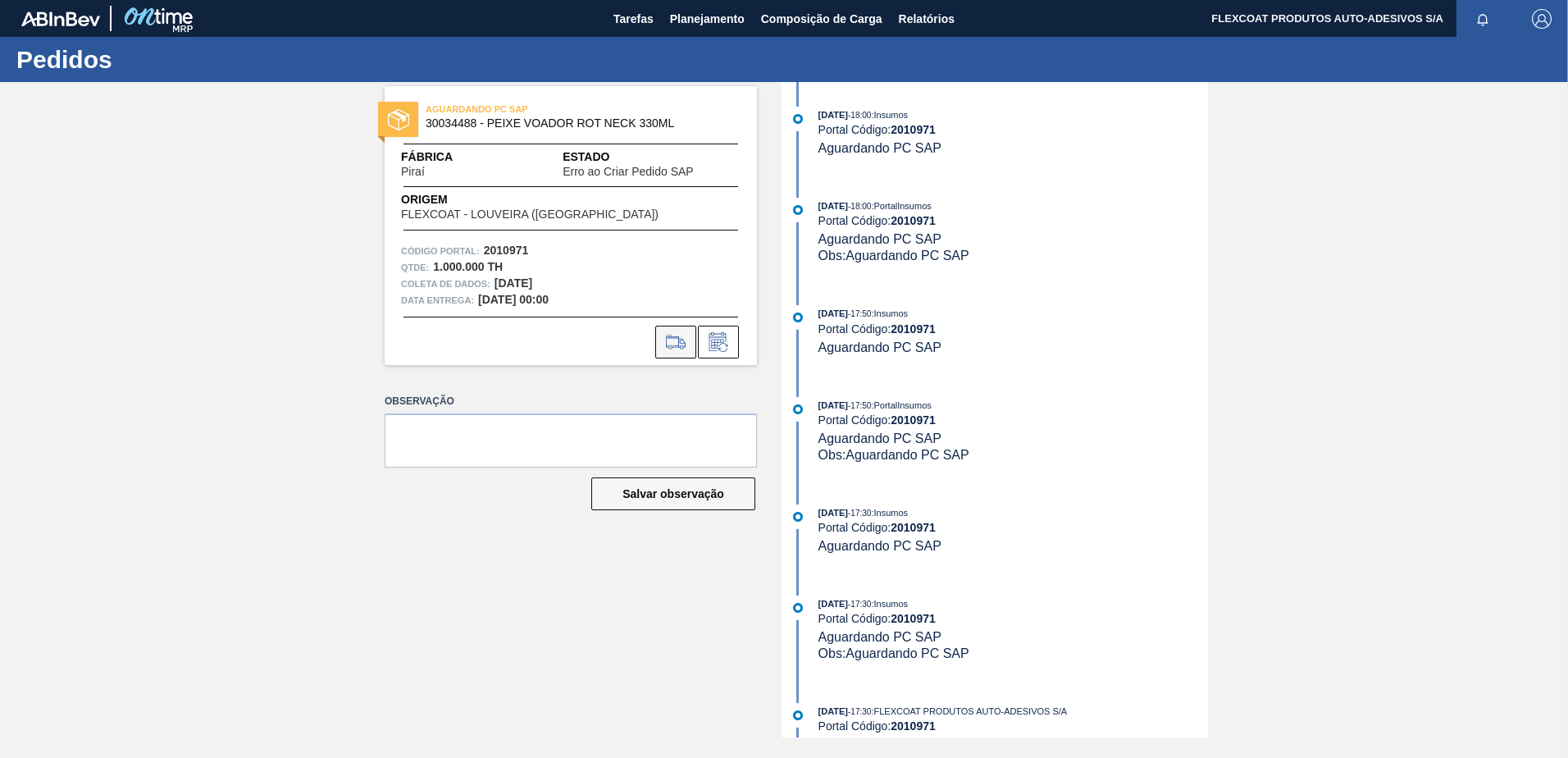
click at [670, 342] on icon at bounding box center [676, 342] width 27 height 20
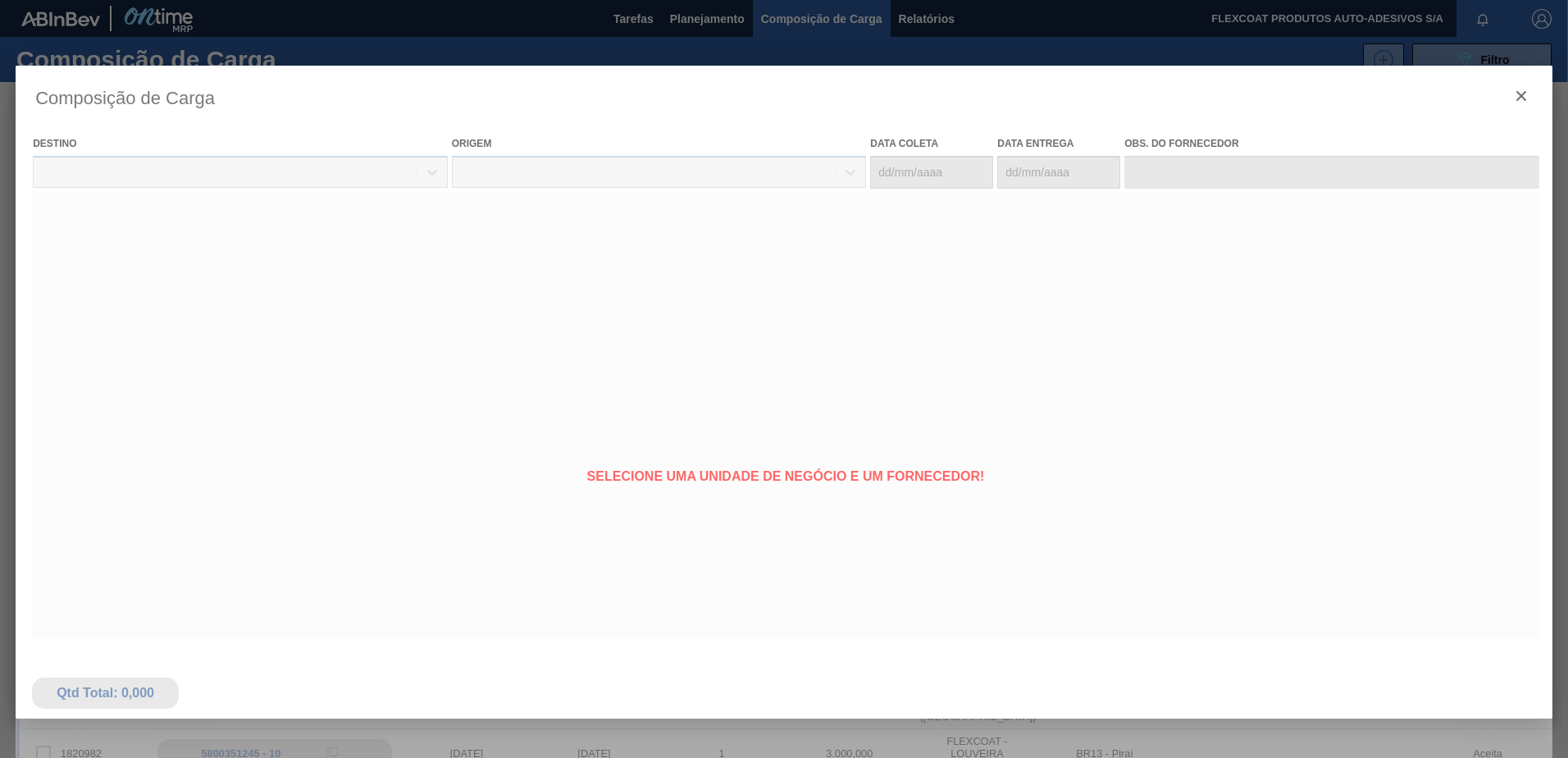
type coleta "[DATE]"
type entrega "[DATE]"
